Goal: Task Accomplishment & Management: Use online tool/utility

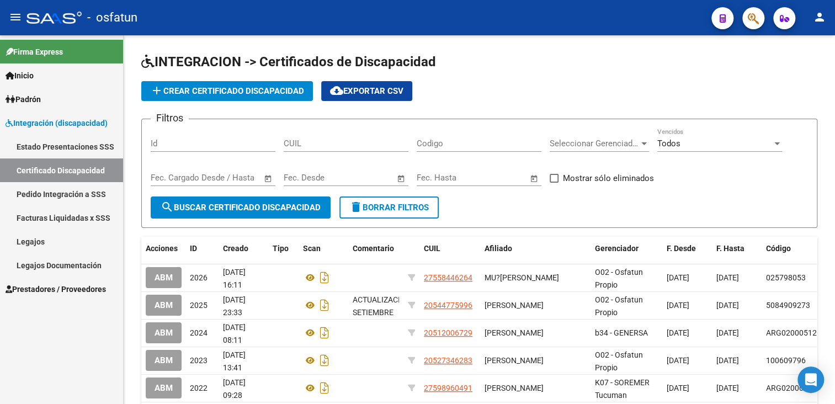
click at [34, 295] on link "Prestadores / Proveedores" at bounding box center [61, 289] width 123 height 24
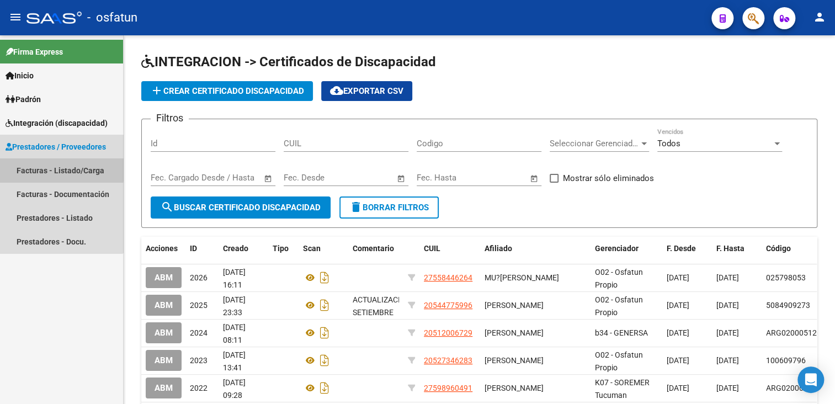
click at [55, 168] on link "Facturas - Listado/Carga" at bounding box center [61, 170] width 123 height 24
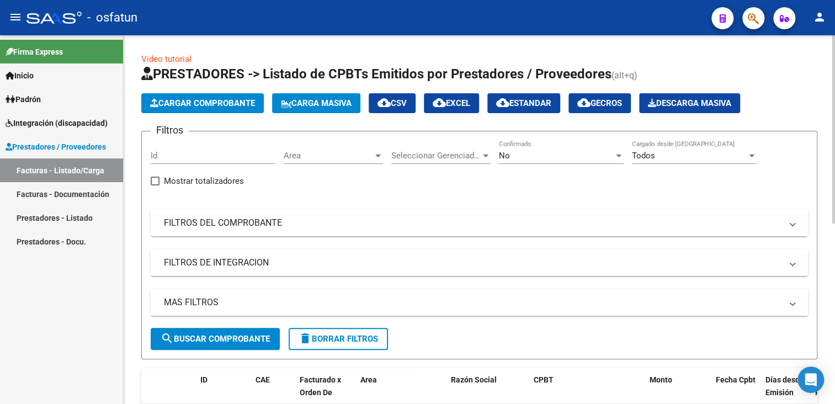
click at [214, 215] on mat-expansion-panel-header "FILTROS DEL COMPROBANTE" at bounding box center [479, 223] width 657 height 26
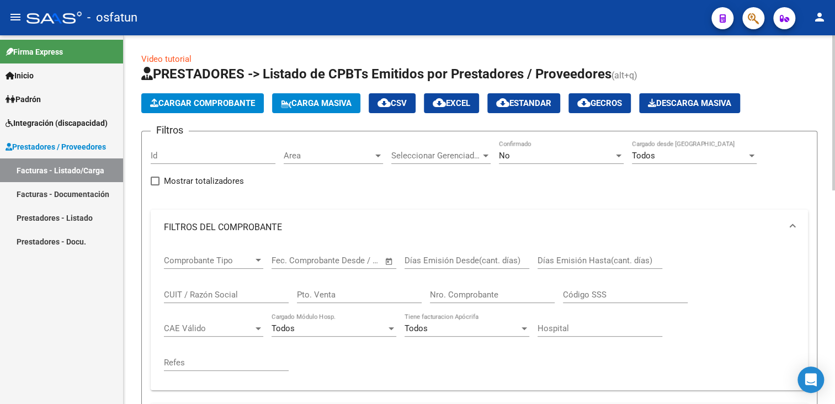
click at [213, 292] on input "CUIT / Razón Social" at bounding box center [226, 295] width 125 height 10
click at [461, 152] on span "Seleccionar Gerenciador" at bounding box center [435, 156] width 89 height 10
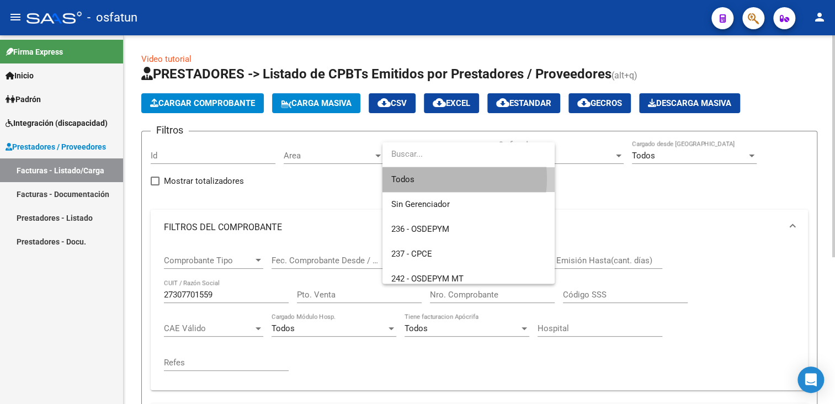
drag, startPoint x: 429, startPoint y: 178, endPoint x: 384, endPoint y: 156, distance: 50.4
click at [429, 179] on span "Todos" at bounding box center [468, 179] width 155 height 25
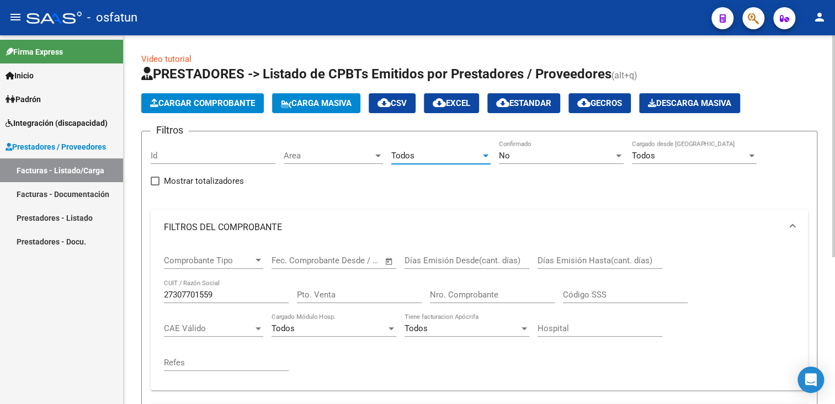
click at [349, 151] on span "Area" at bounding box center [328, 156] width 89 height 10
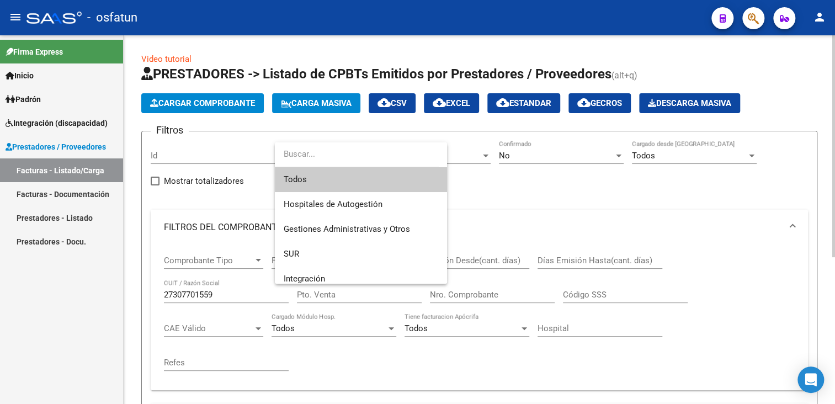
drag, startPoint x: 328, startPoint y: 174, endPoint x: 389, endPoint y: 166, distance: 60.7
click at [327, 174] on span "Todos" at bounding box center [361, 179] width 155 height 25
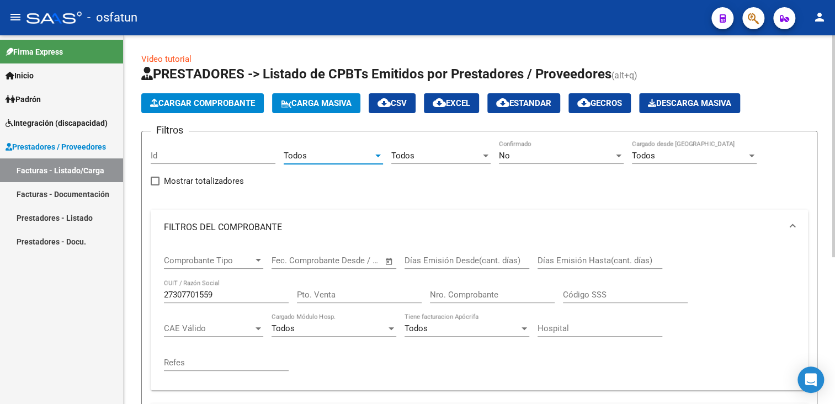
click at [521, 150] on div "No Confirmado" at bounding box center [561, 152] width 125 height 24
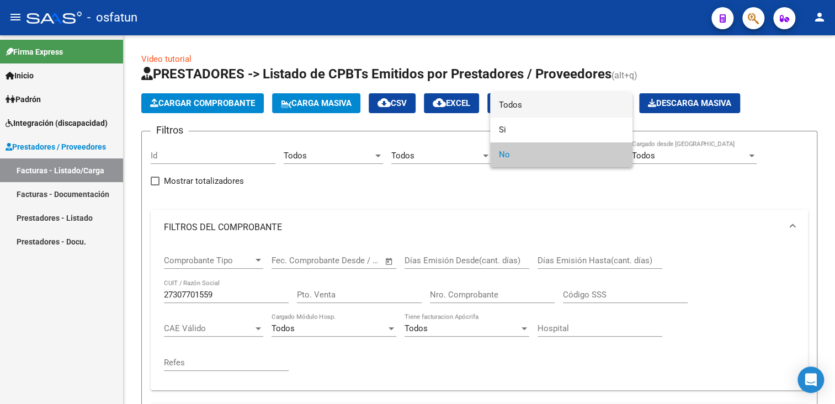
click at [517, 104] on span "Todos" at bounding box center [561, 105] width 125 height 25
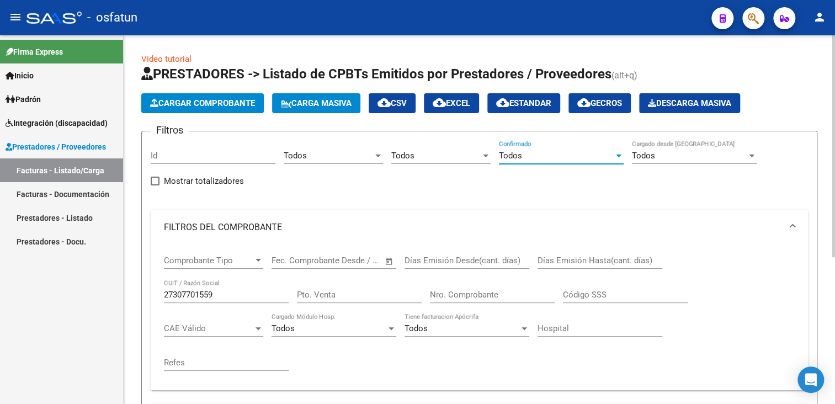
click at [641, 158] on span "Todos" at bounding box center [643, 156] width 23 height 10
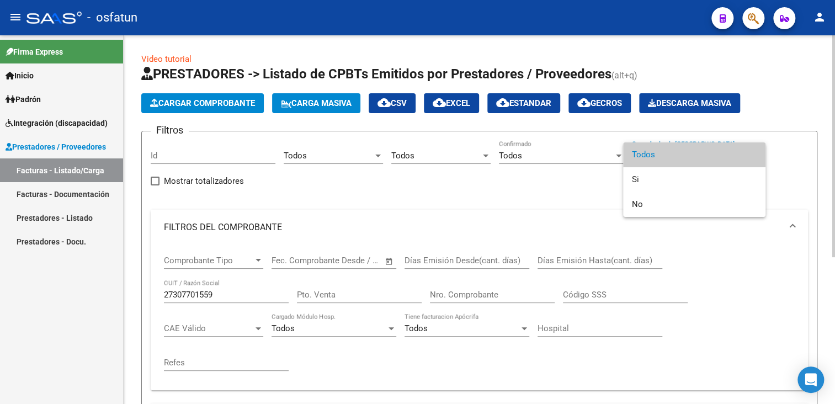
click at [641, 158] on span "Todos" at bounding box center [694, 154] width 125 height 25
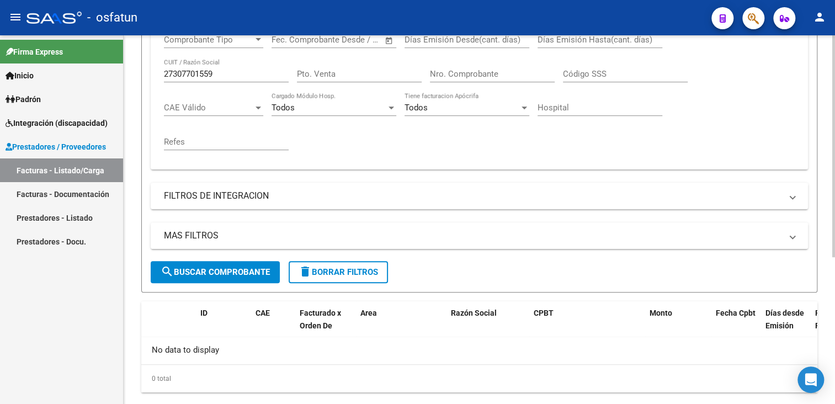
click at [241, 270] on span "search Buscar Comprobante" at bounding box center [215, 272] width 109 height 10
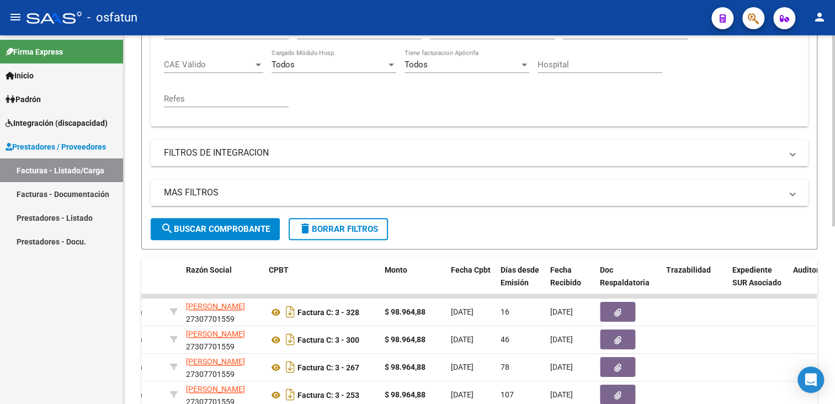
scroll to position [166, 0]
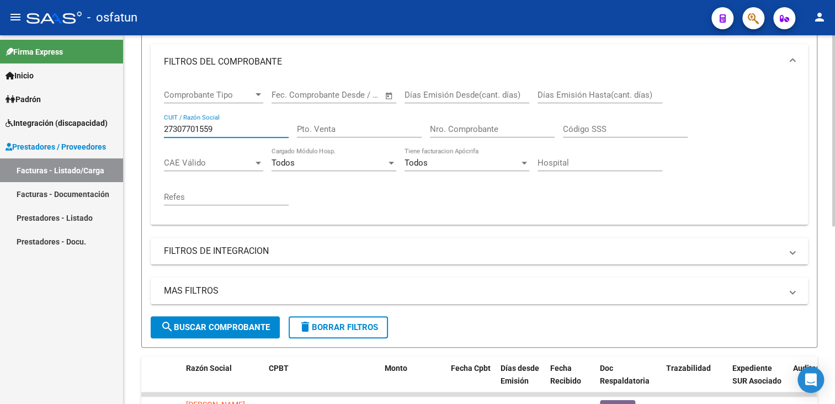
drag, startPoint x: 221, startPoint y: 128, endPoint x: 164, endPoint y: 116, distance: 57.5
click at [163, 119] on div "Comprobante Tipo Comprobante Tipo Fecha inicio – Fecha fin Fec. Comprobante Des…" at bounding box center [479, 151] width 657 height 145
drag, startPoint x: 199, startPoint y: 339, endPoint x: 210, endPoint y: 332, distance: 13.5
click at [200, 339] on form "Filtros Id Todos Area Todos Seleccionar Gerenciador Todos Confirmado Todos Carg…" at bounding box center [479, 156] width 676 height 383
click at [210, 332] on span "search Buscar Comprobante" at bounding box center [215, 327] width 109 height 10
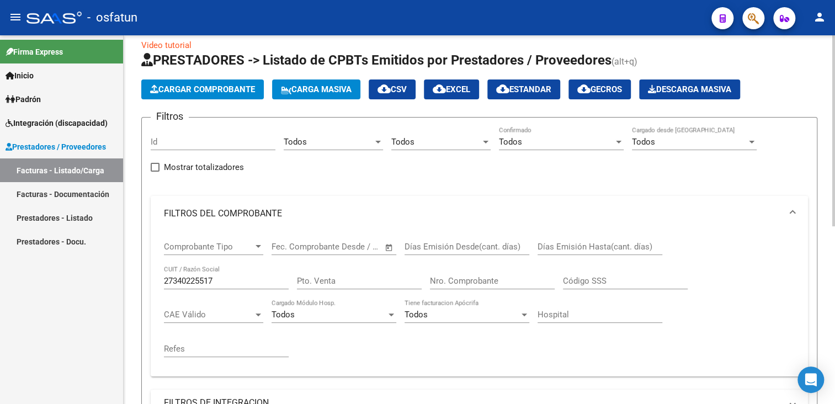
scroll to position [12, 0]
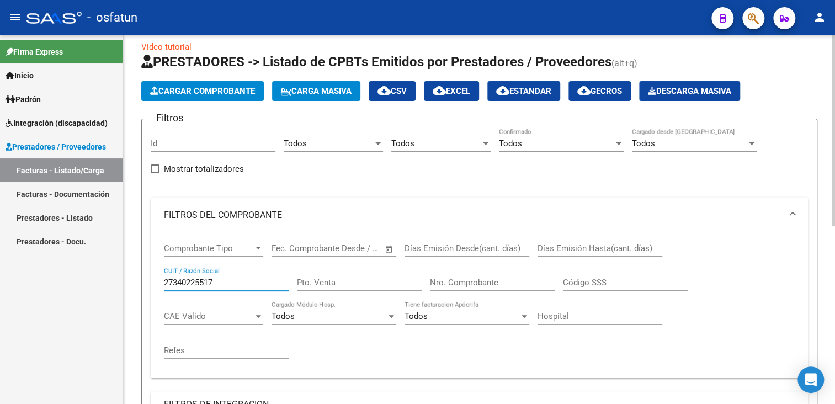
drag, startPoint x: 224, startPoint y: 279, endPoint x: 148, endPoint y: 286, distance: 76.0
click at [148, 286] on form "Filtros Id Todos Area Todos Seleccionar Gerenciador Todos Confirmado Todos Carg…" at bounding box center [479, 310] width 676 height 383
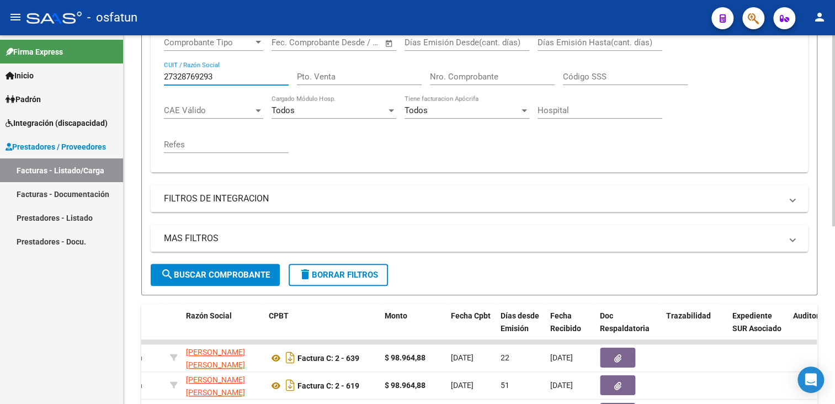
scroll to position [233, 0]
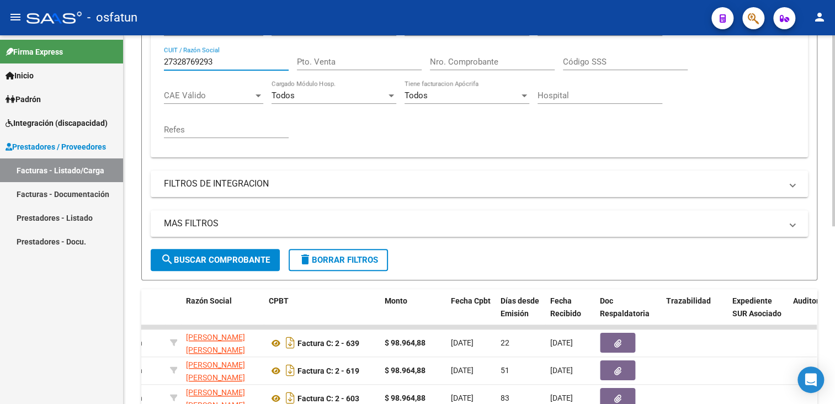
drag, startPoint x: 215, startPoint y: 60, endPoint x: 162, endPoint y: 55, distance: 53.8
click at [162, 55] on div "Comprobante Tipo Comprobante Tipo Fecha inicio – Fecha fin Fec. Comprobante Des…" at bounding box center [479, 84] width 657 height 145
paste input "291174642"
type input "2"
paste input "20392004379"
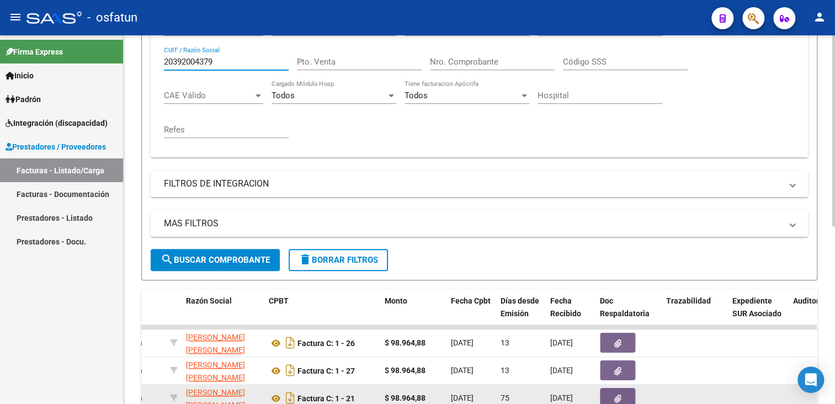
type input "20392004379"
